Goal: Information Seeking & Learning: Learn about a topic

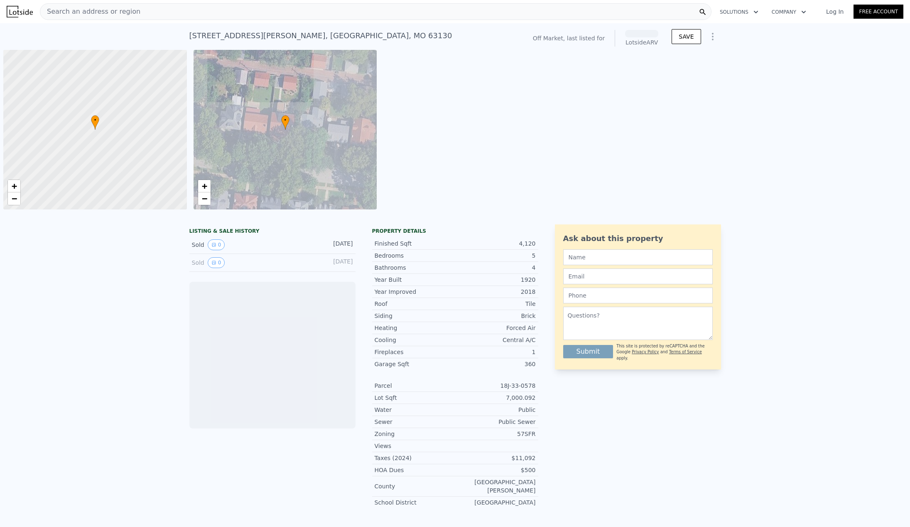
scroll to position [0, 3]
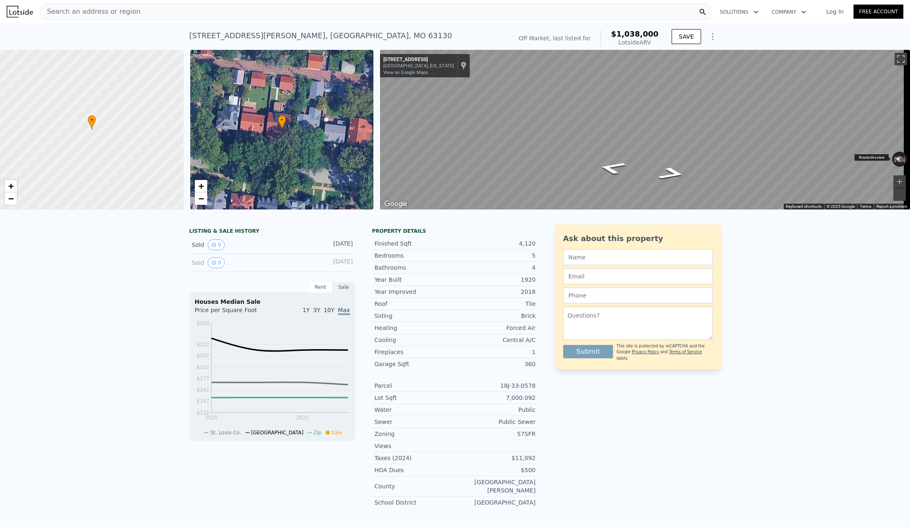
click at [862, 159] on div "← Move left → Move right ↑ Move up ↓ Move down + Zoom in - Zoom out [STREET_ADD…" at bounding box center [645, 130] width 530 height 160
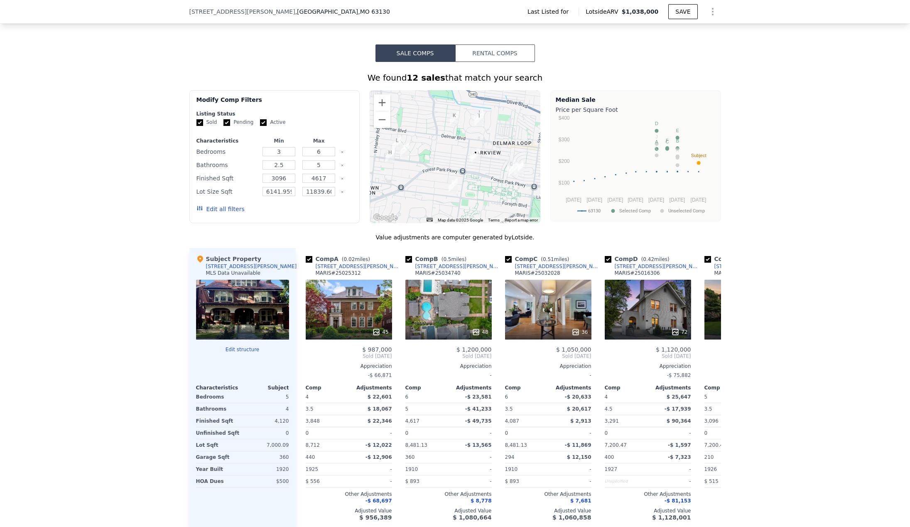
scroll to position [604, 0]
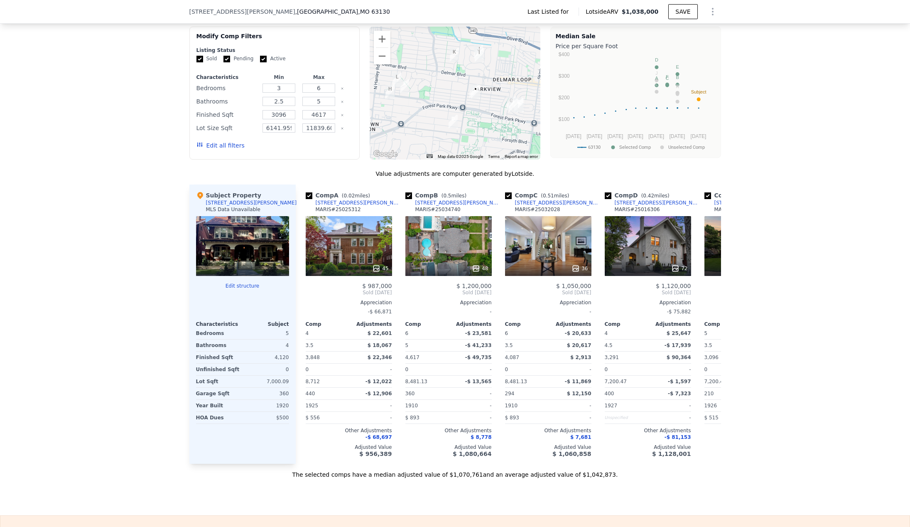
click at [250, 254] on div at bounding box center [242, 246] width 93 height 60
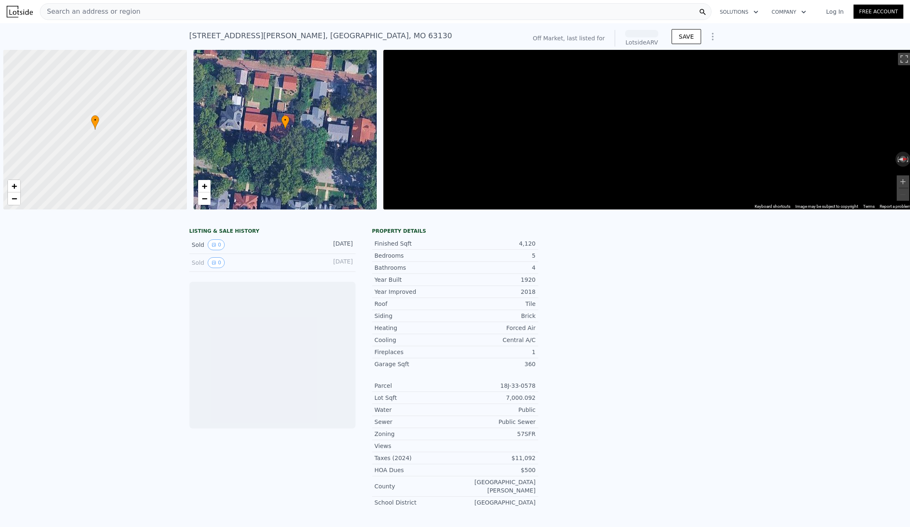
scroll to position [0, 3]
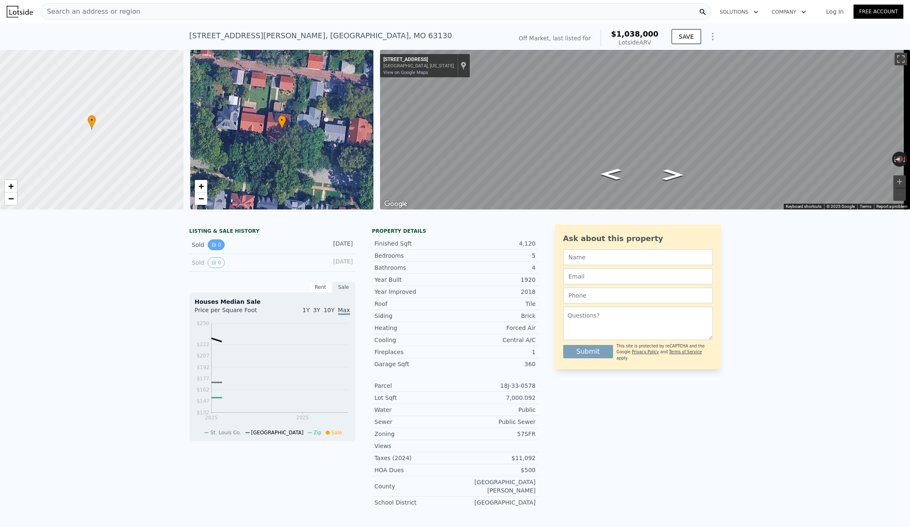
click at [213, 246] on button "0" at bounding box center [216, 244] width 17 height 11
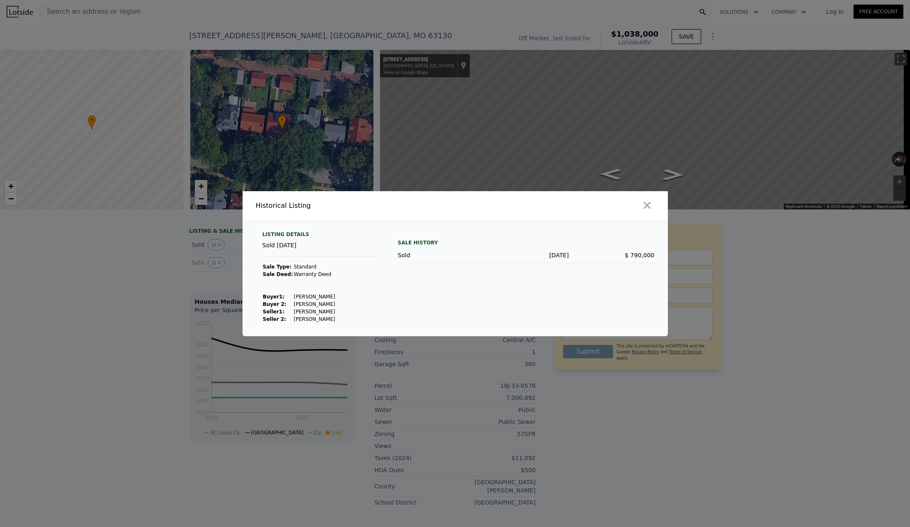
click at [142, 283] on div at bounding box center [455, 263] width 910 height 527
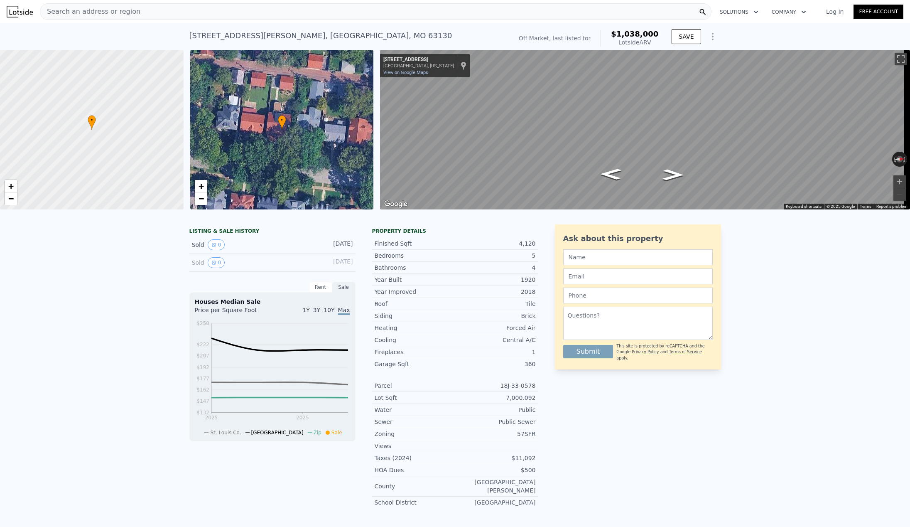
click at [192, 250] on div "Sold 0" at bounding box center [229, 244] width 74 height 11
click at [212, 265] on icon "View historical data" at bounding box center [214, 262] width 5 height 5
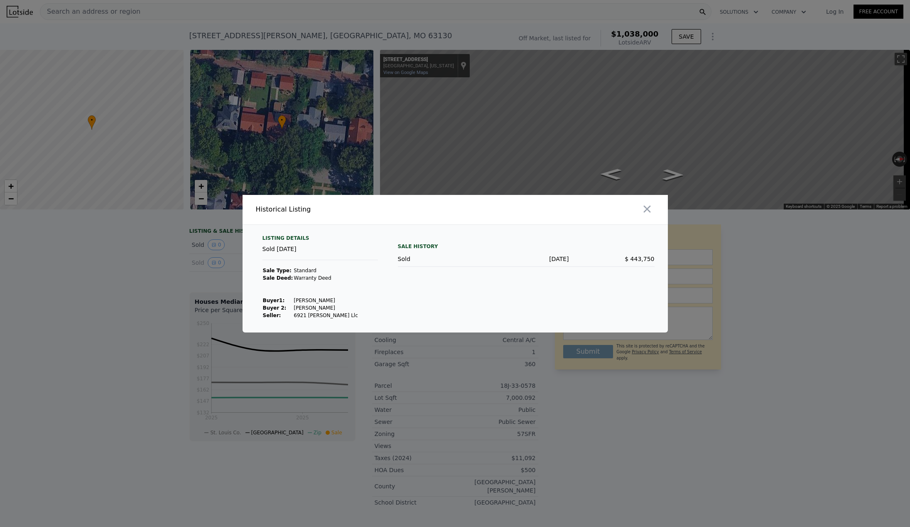
click at [156, 275] on div at bounding box center [455, 263] width 910 height 527
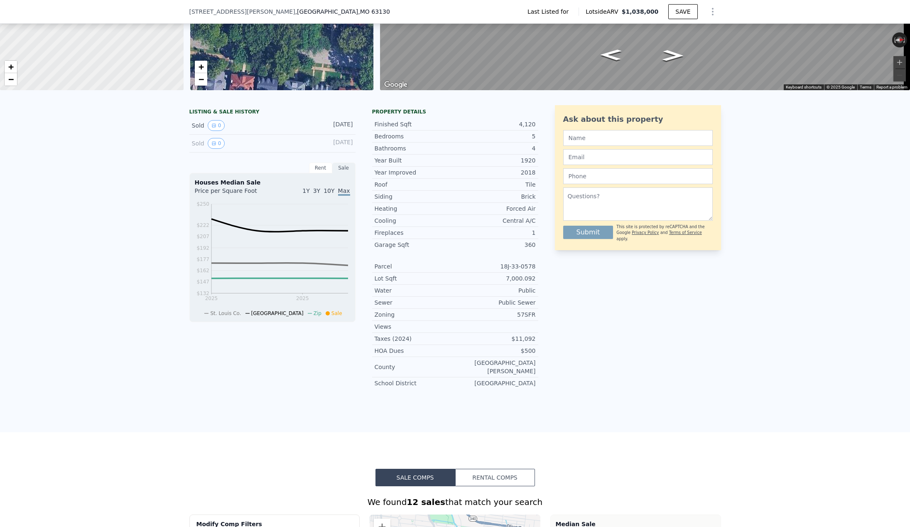
scroll to position [0, 0]
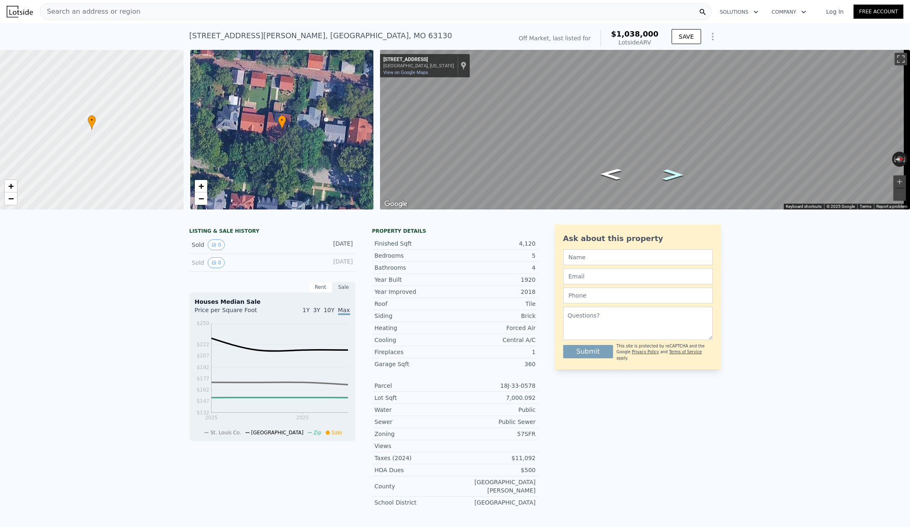
click at [662, 178] on icon "Go North, Trinity Ave" at bounding box center [673, 175] width 39 height 16
